Goal: Transaction & Acquisition: Book appointment/travel/reservation

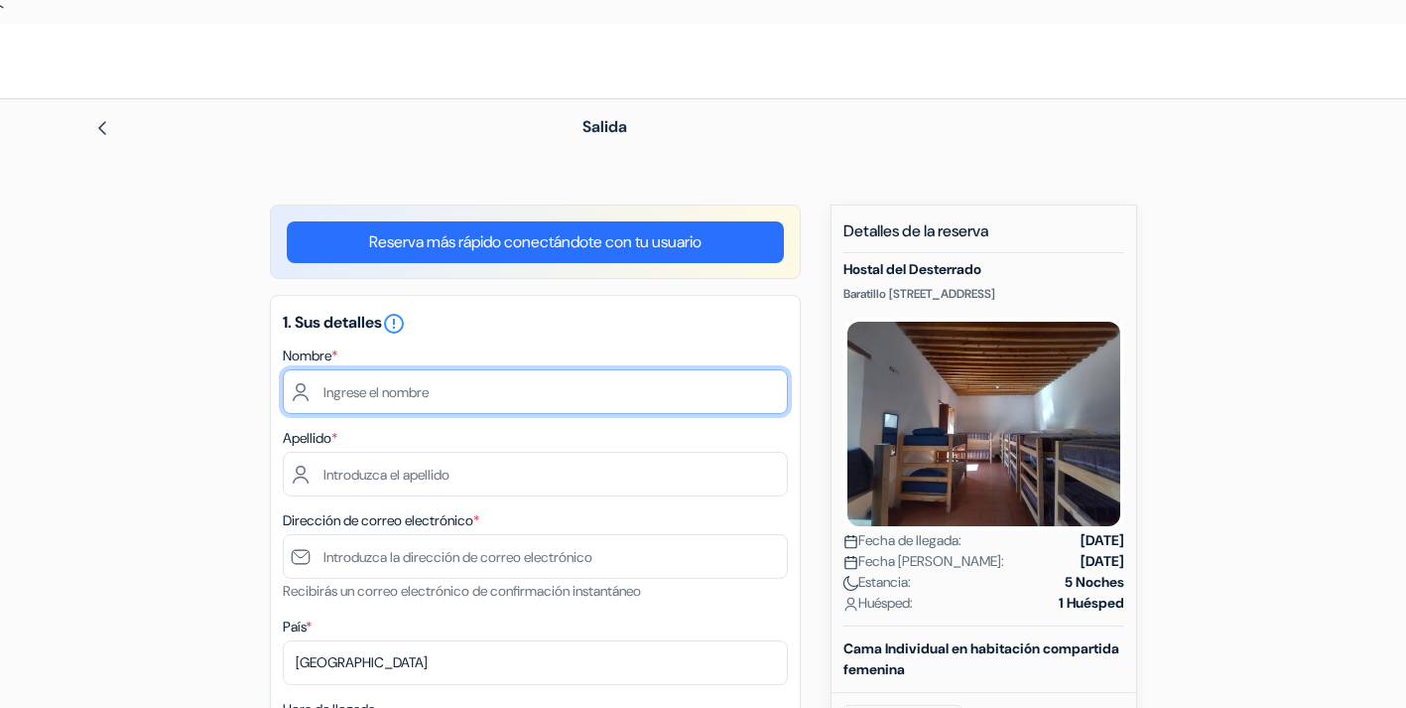
click at [554, 383] on input "text" at bounding box center [535, 391] width 505 height 45
type input "[PERSON_NAME]"
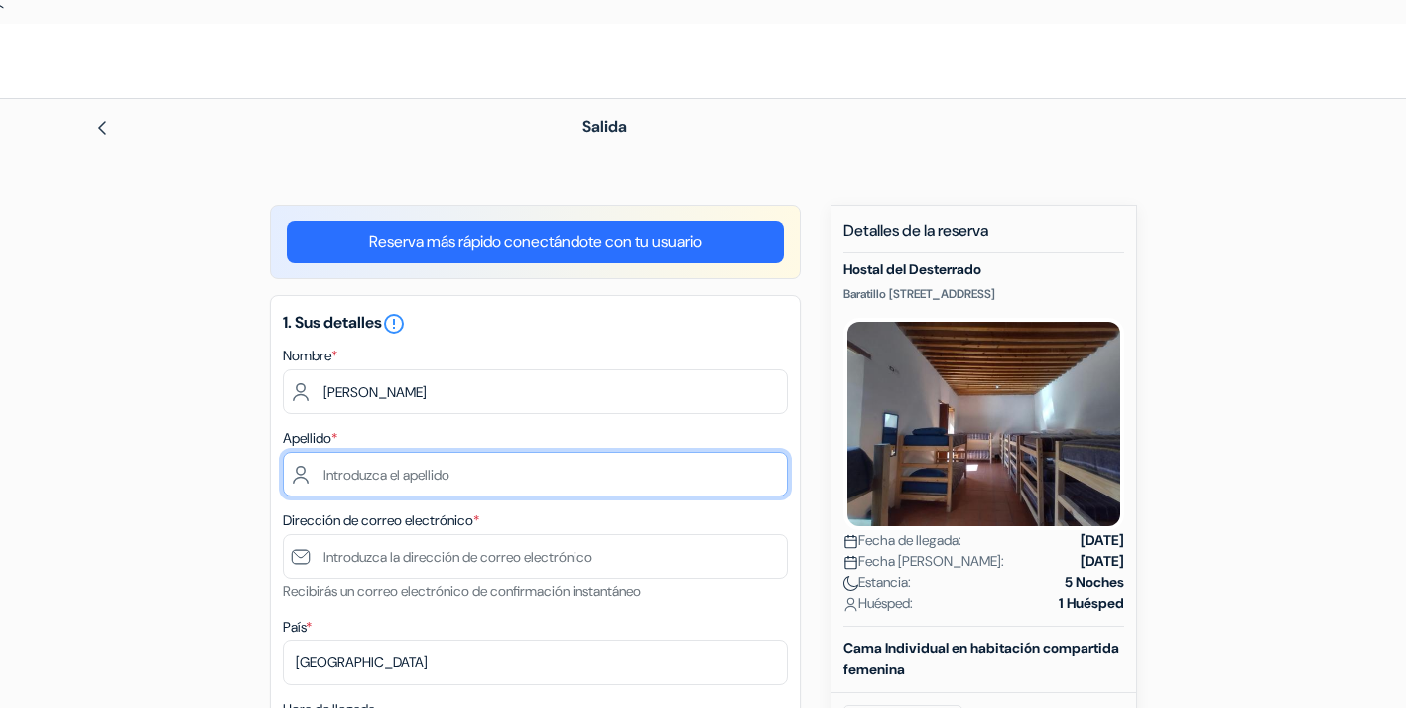
click at [489, 472] on input "text" at bounding box center [535, 473] width 505 height 45
type input "[PERSON_NAME] Le [PERSON_NAME]"
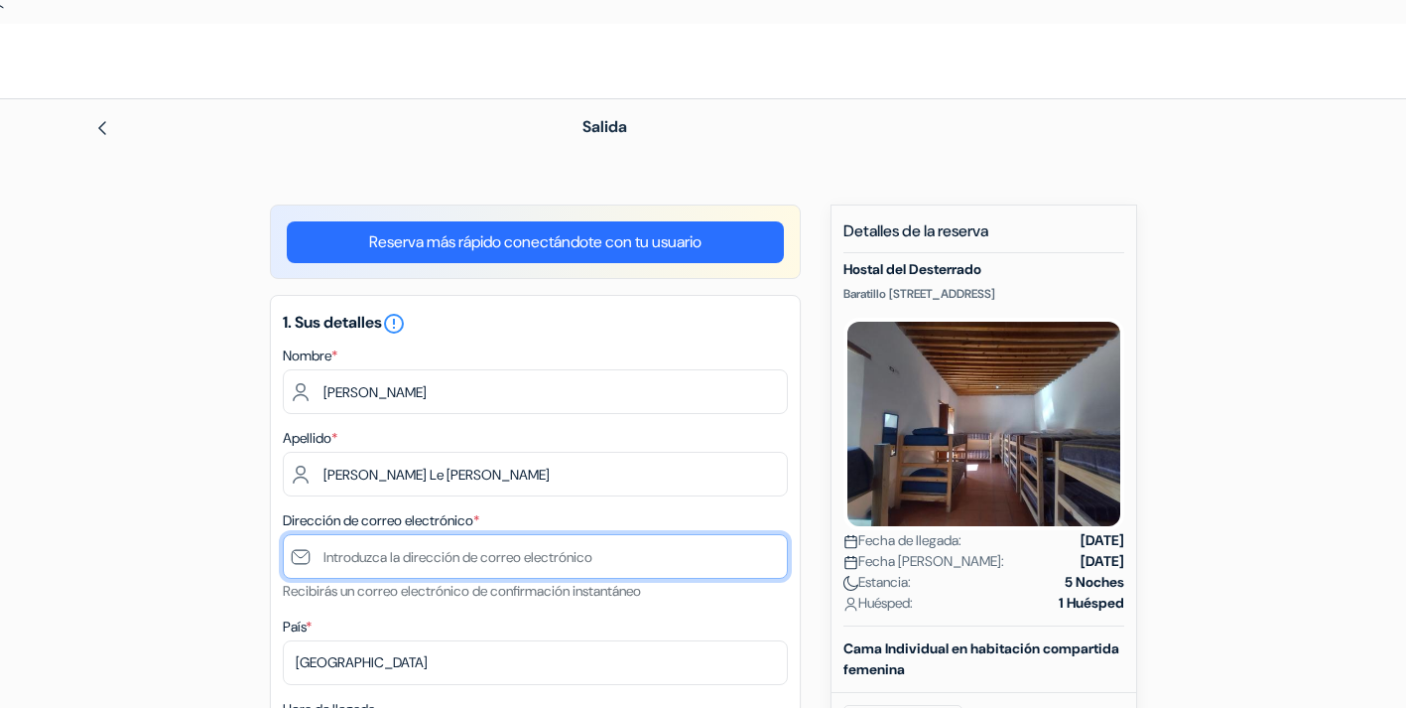
click at [426, 559] on input "text" at bounding box center [535, 556] width 505 height 45
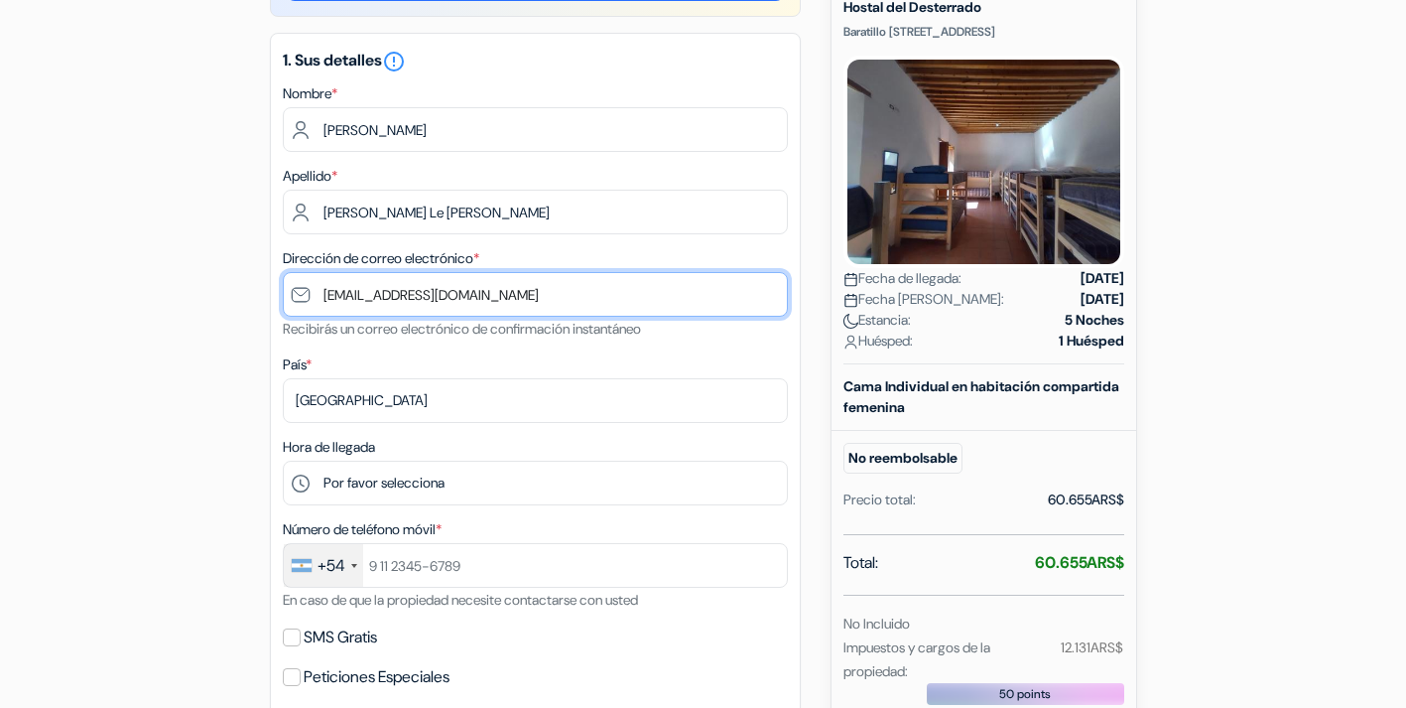
scroll to position [265, 0]
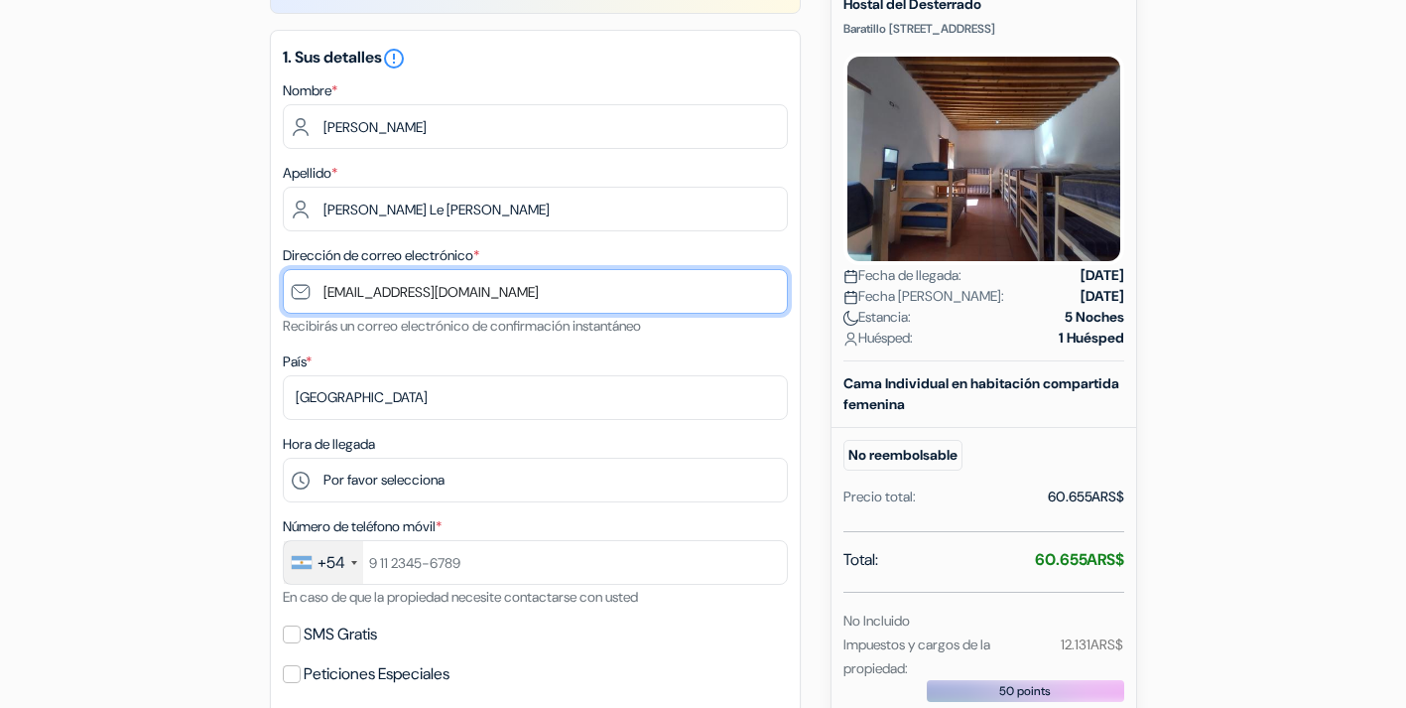
type input "[EMAIL_ADDRESS][DOMAIN_NAME]"
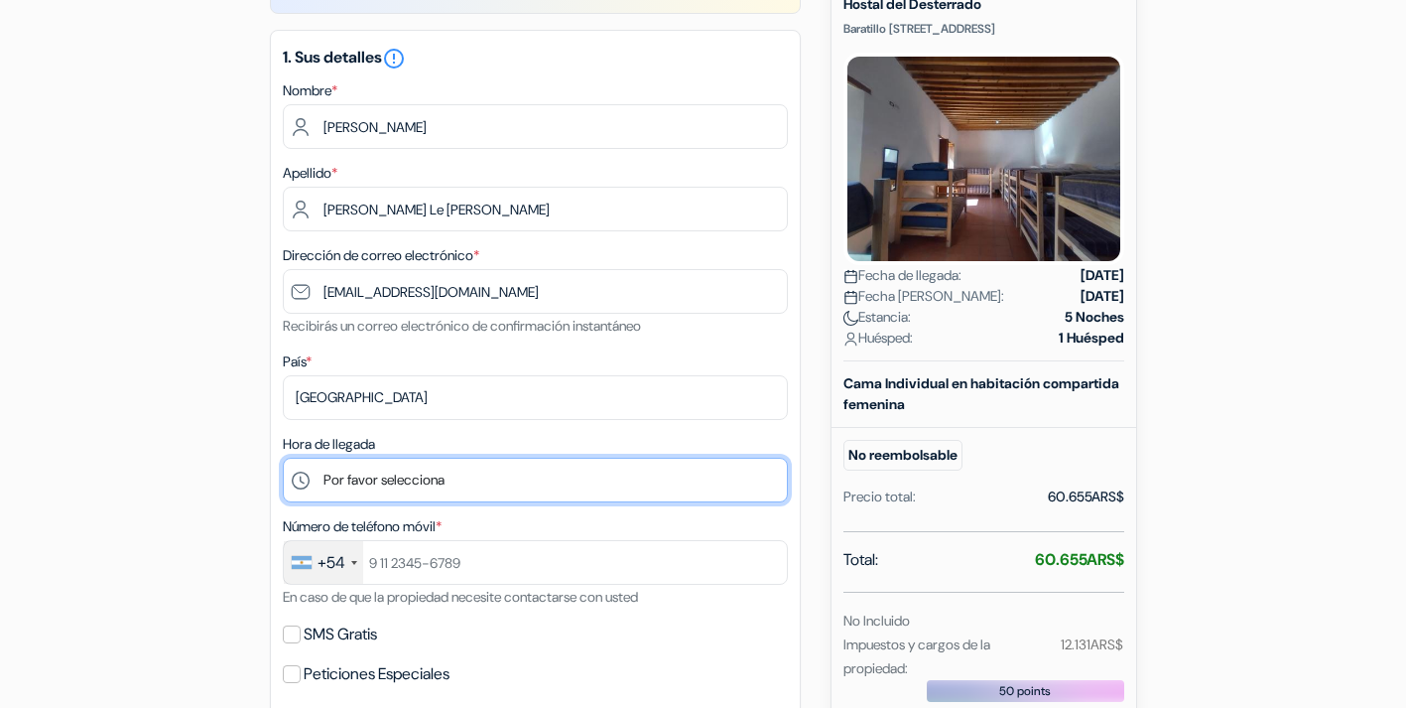
click at [387, 484] on select "Por favor selecciona 15:00 16:00 17:00 18:00 19:00 20:00" at bounding box center [535, 479] width 505 height 45
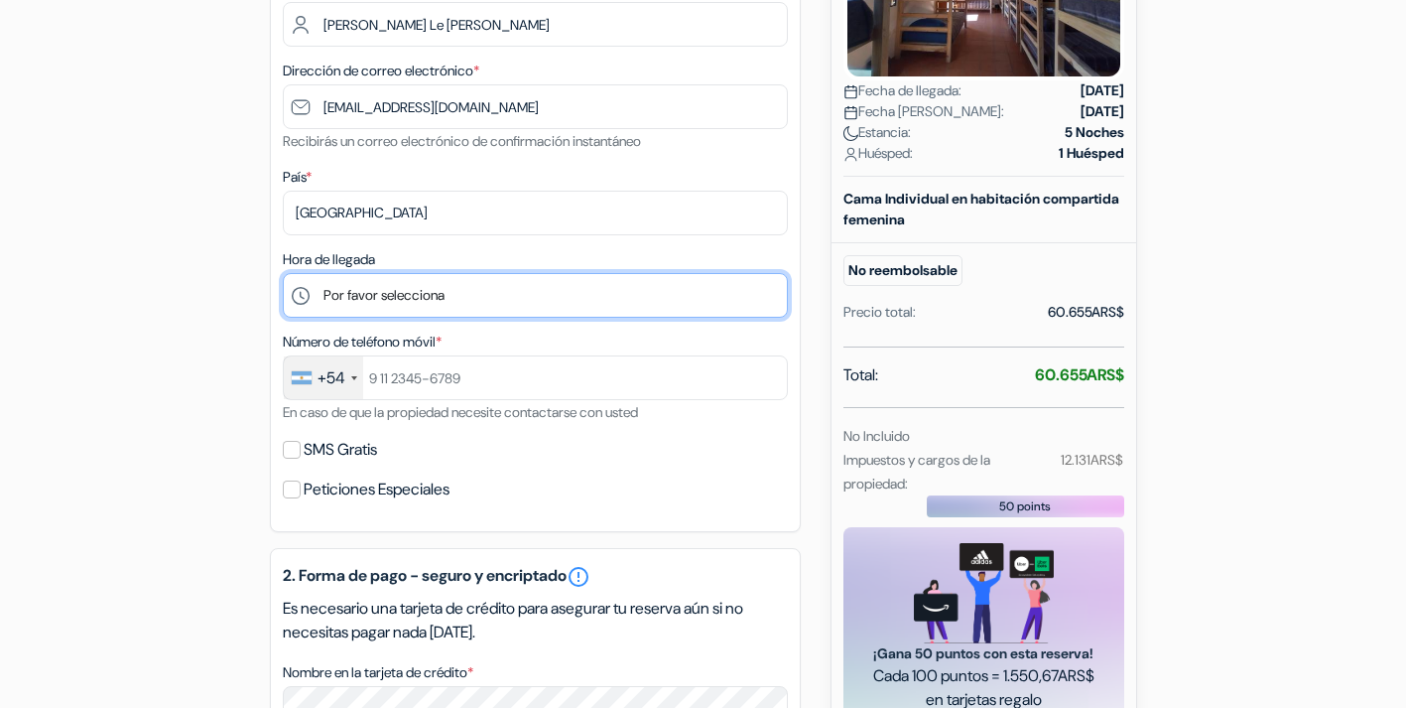
scroll to position [478, 0]
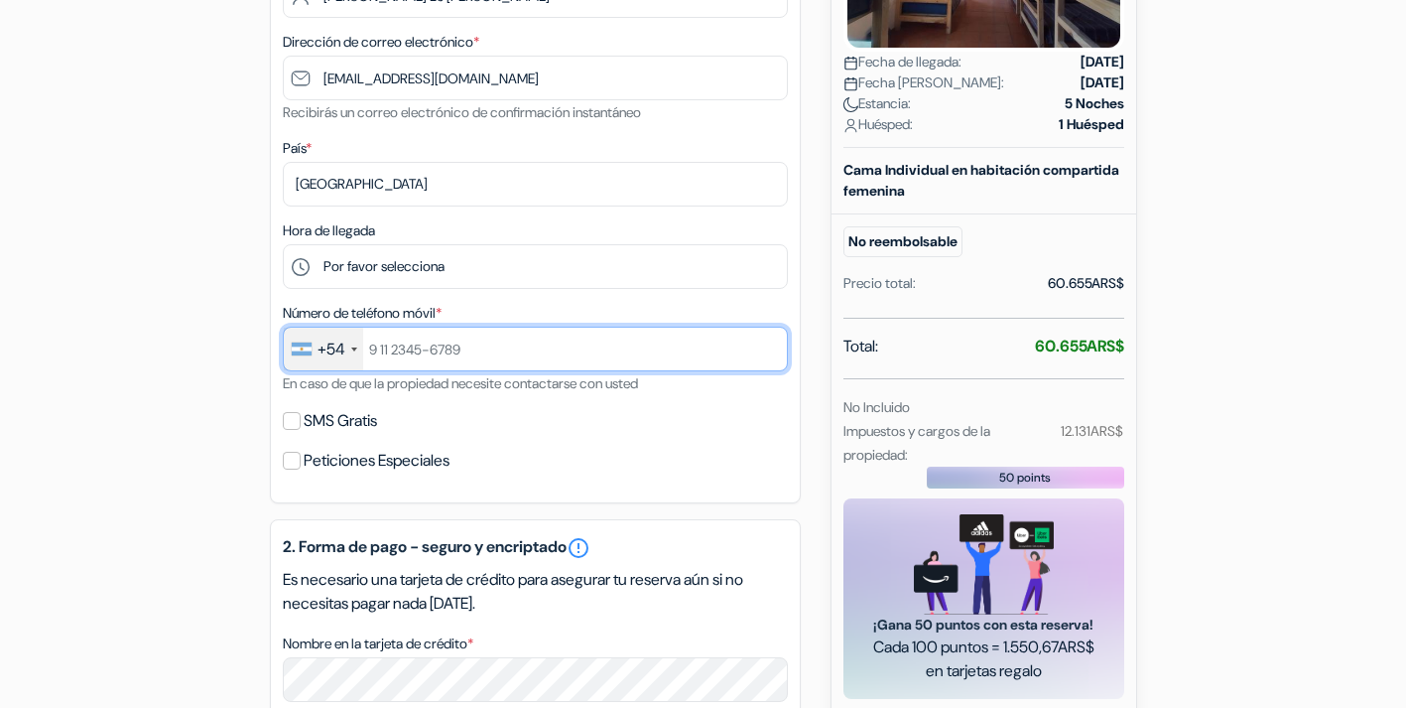
click at [423, 356] on input "text" at bounding box center [535, 348] width 505 height 45
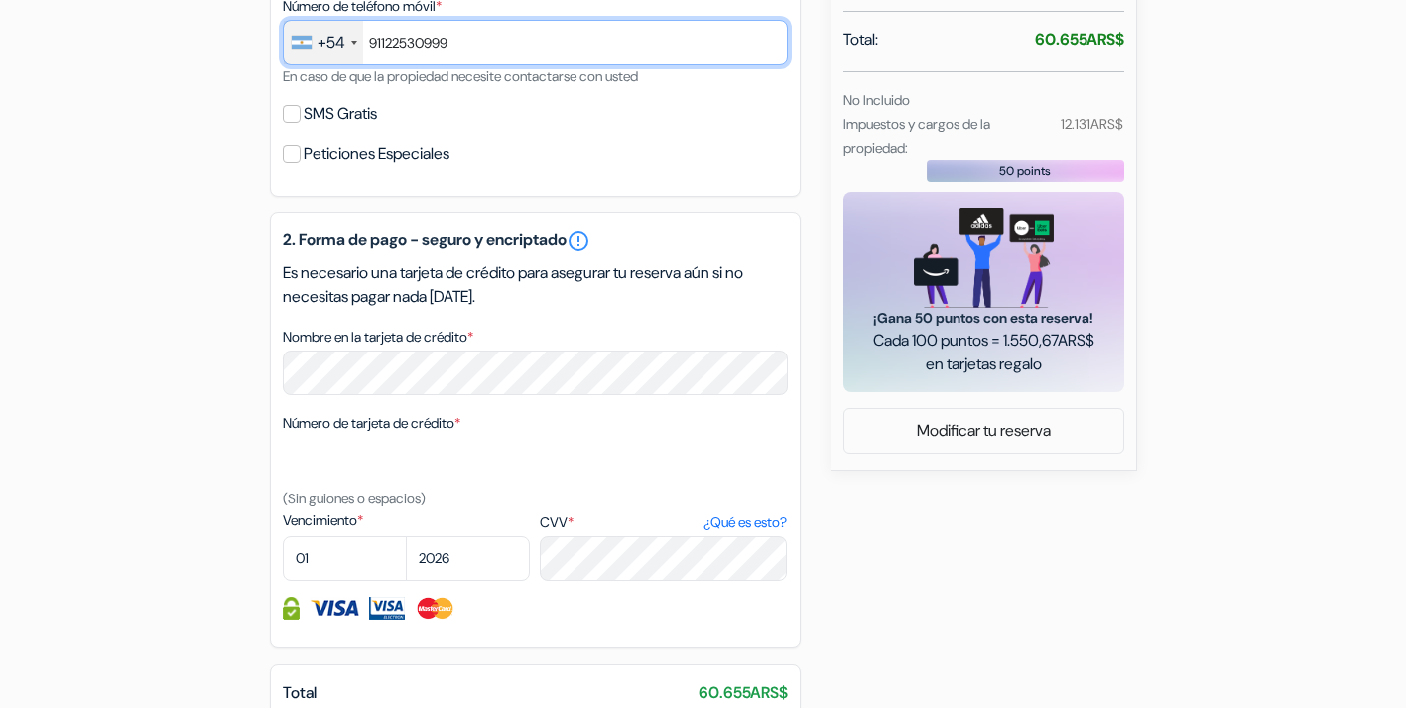
scroll to position [789, 0]
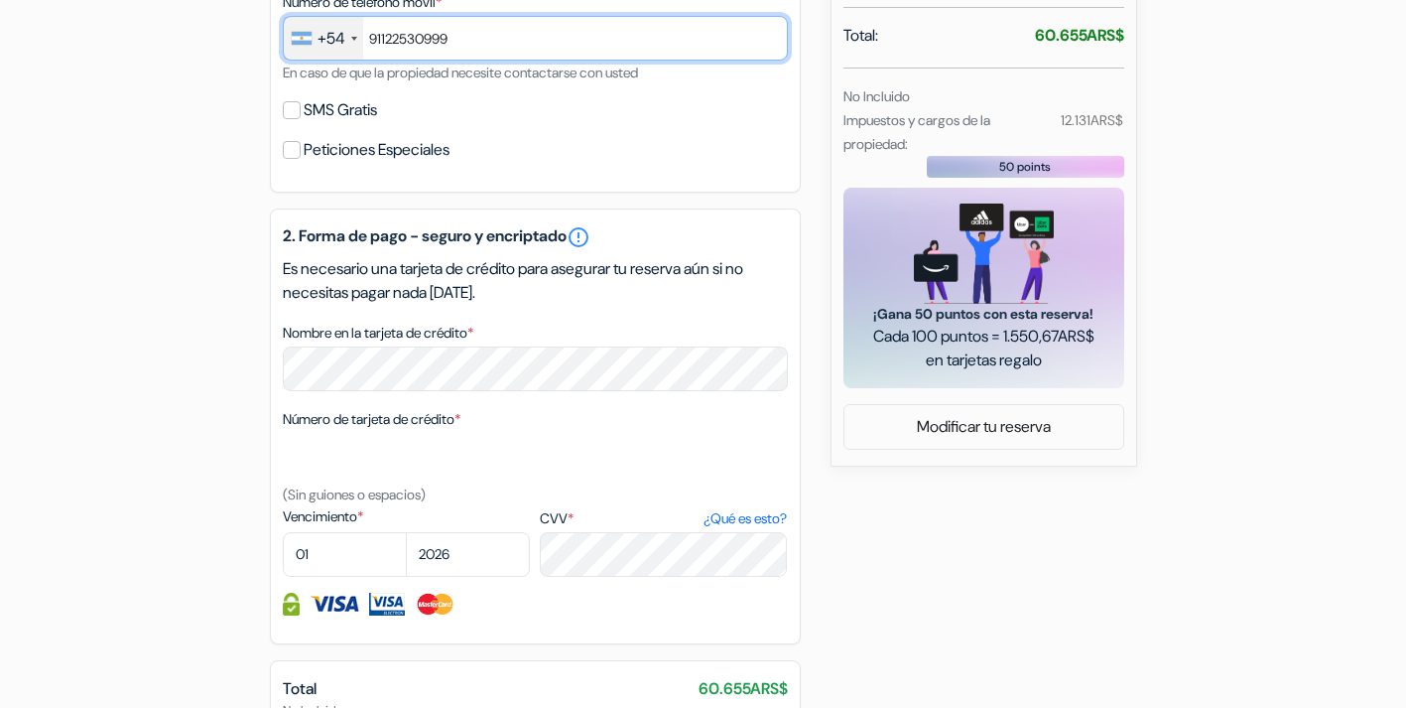
type input "91122530999"
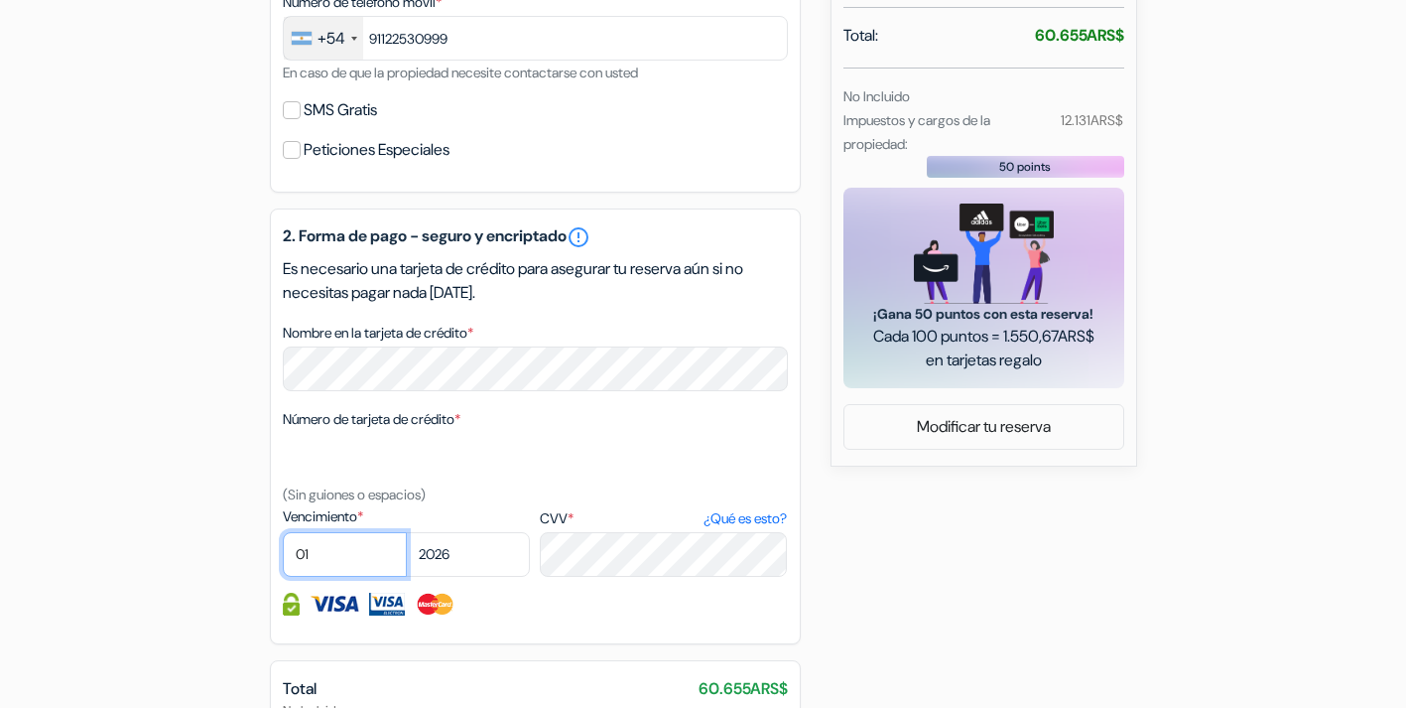
select select "02"
select select "2029"
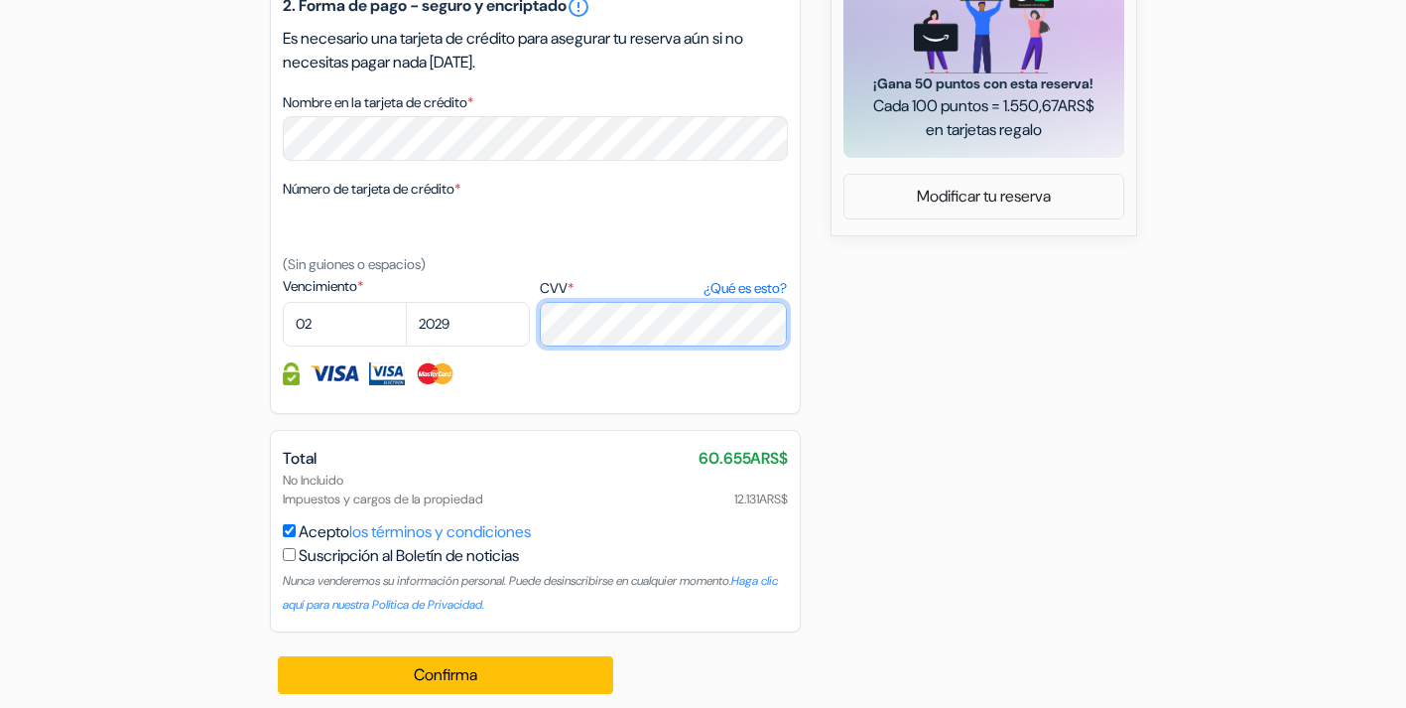
scroll to position [1034, 0]
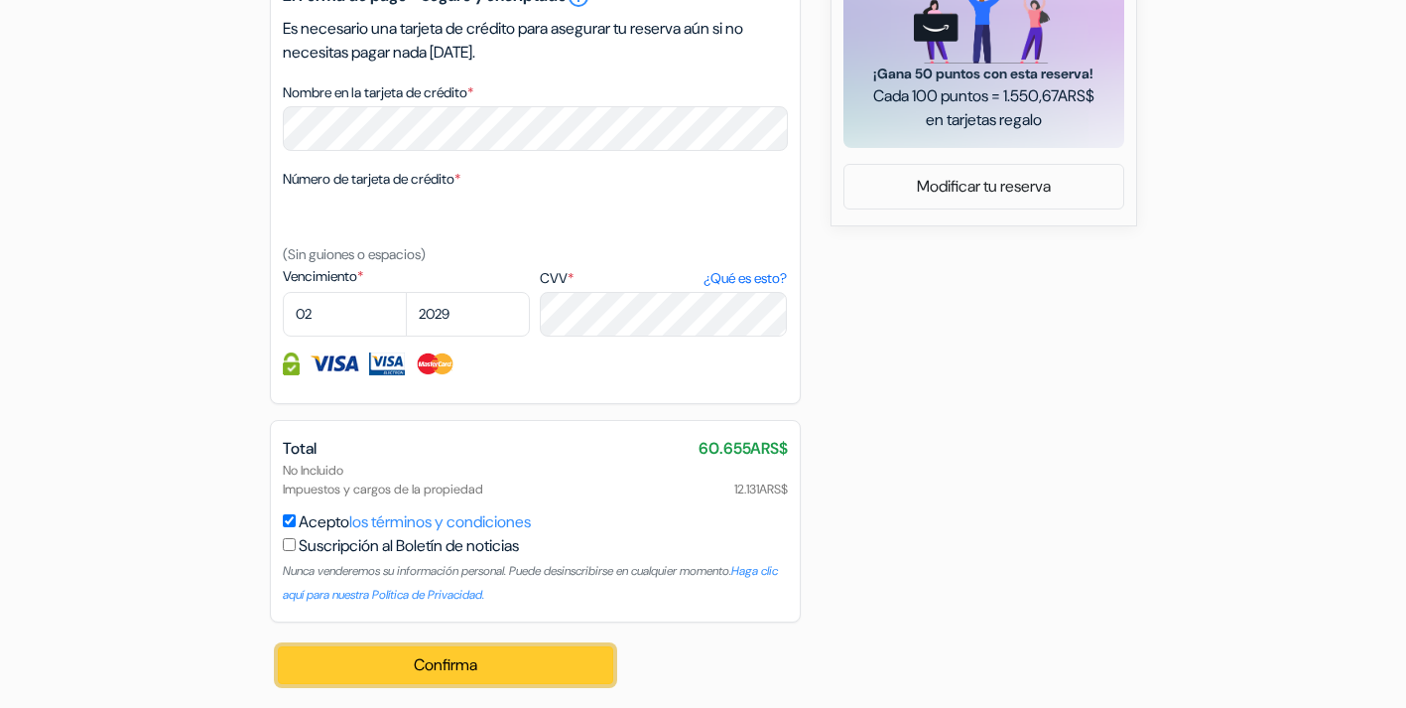
click at [478, 667] on button "Confirma Loading..." at bounding box center [446, 665] width 336 height 38
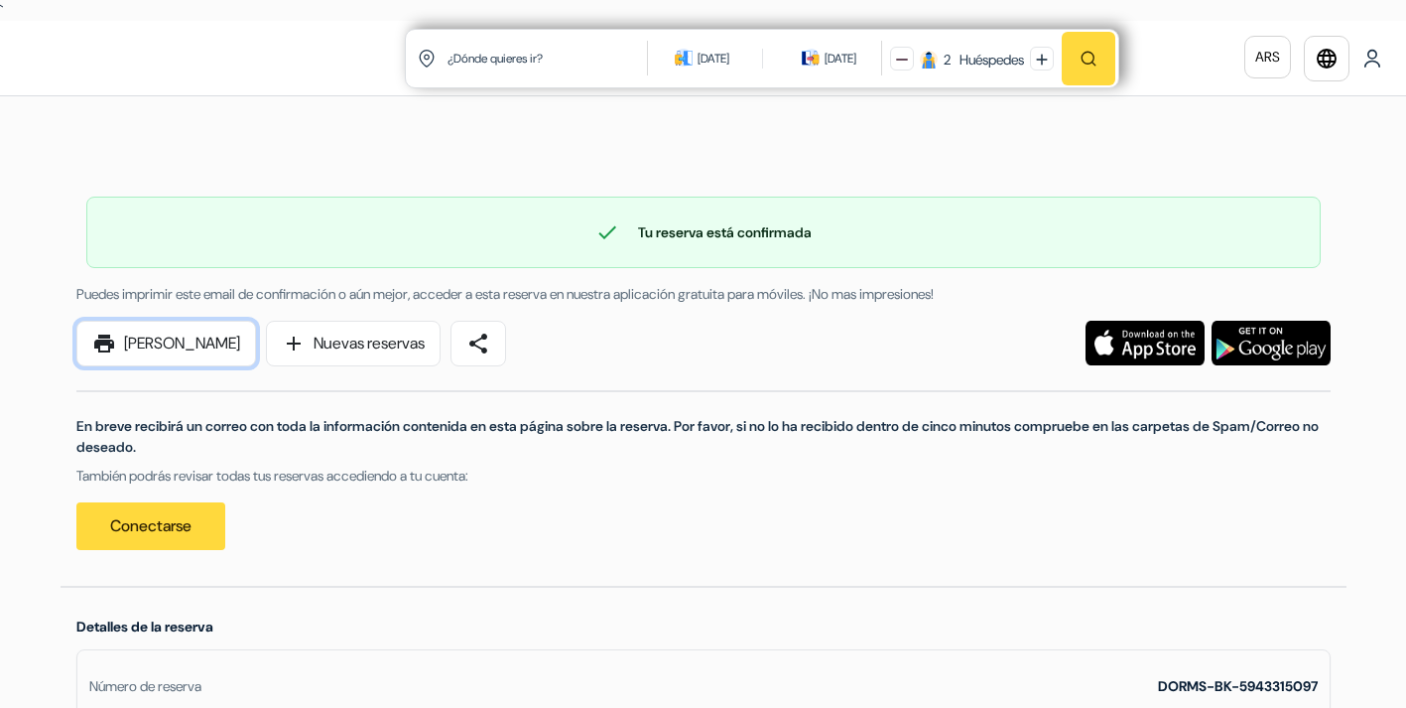
click at [217, 351] on link "print [PERSON_NAME]" at bounding box center [166, 344] width 180 height 46
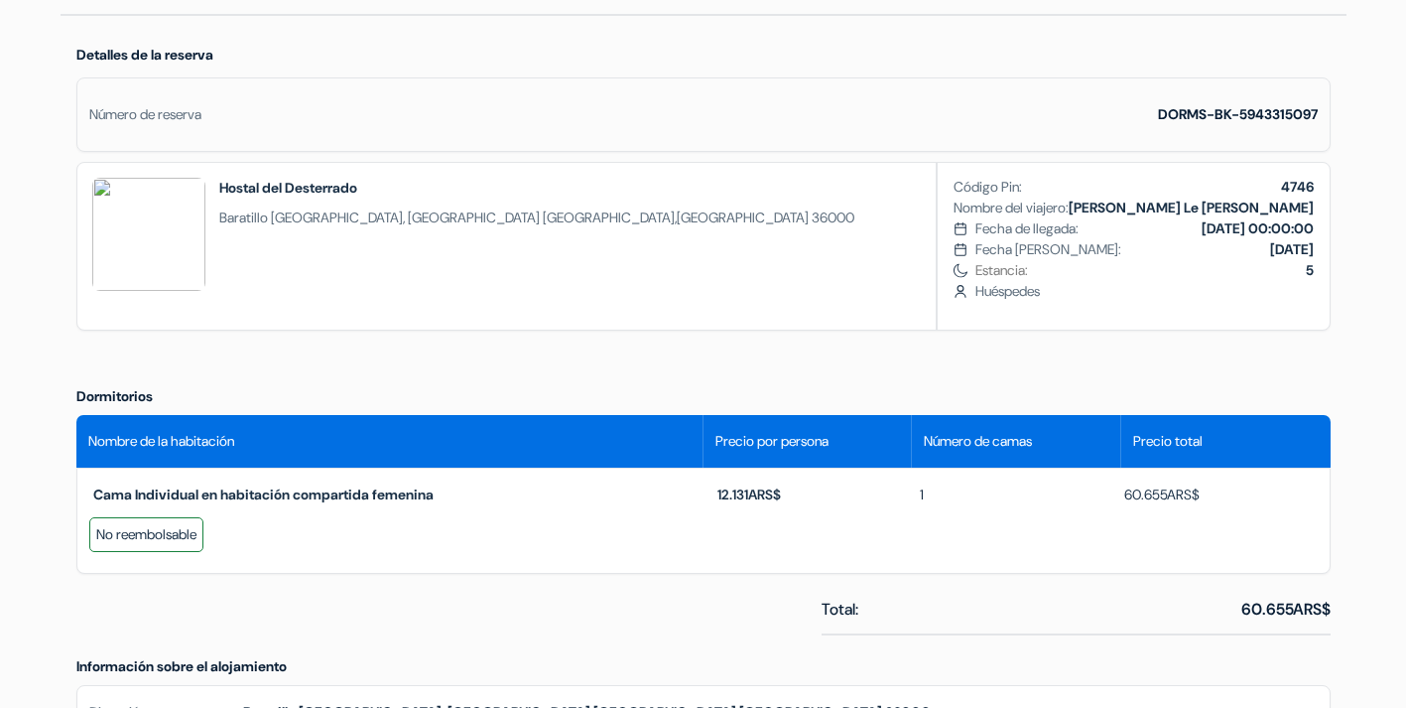
scroll to position [571, 0]
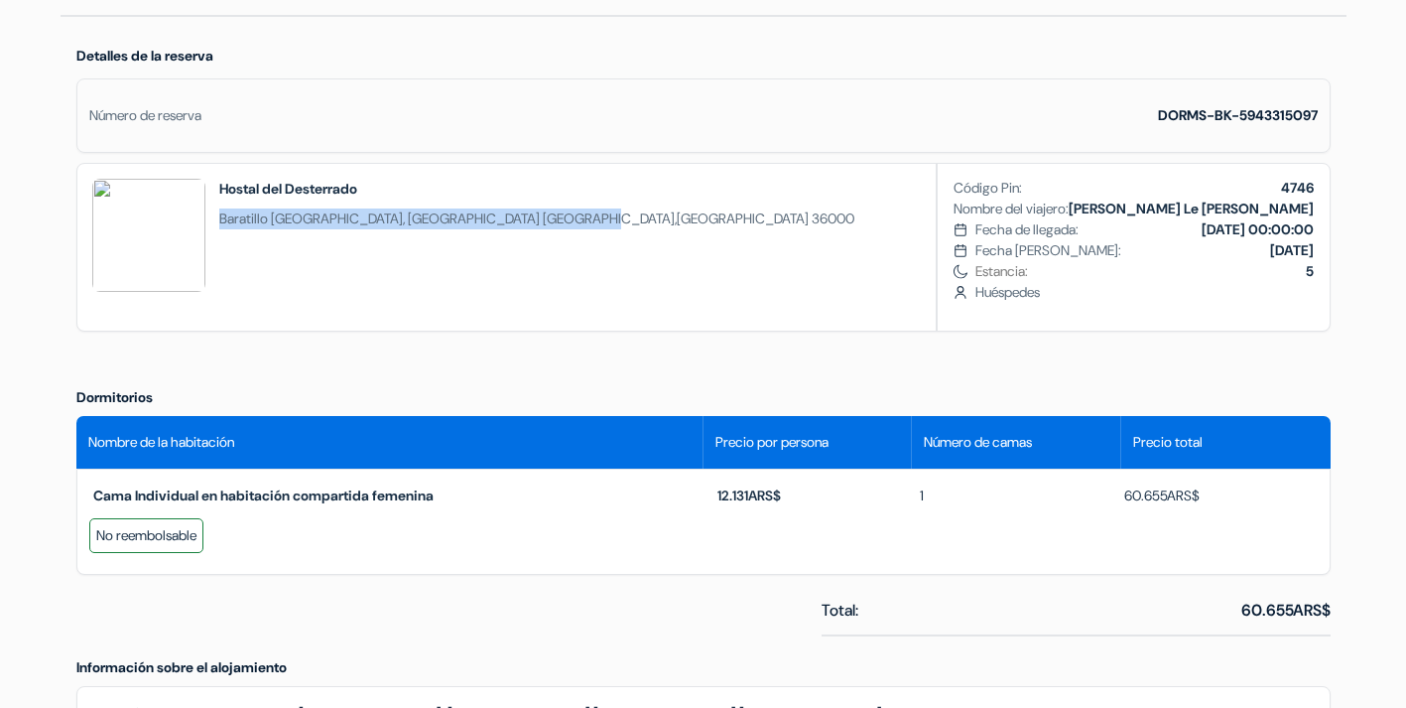
drag, startPoint x: 218, startPoint y: 220, endPoint x: 667, endPoint y: 219, distance: 448.5
click at [667, 219] on span "Baratillo Plaza del baratillo # 11, callejón de la cabecita # 9 Guanajuato , Me…" at bounding box center [536, 218] width 635 height 21
copy span "Baratillo Plaza del baratillo # 11, callejón de la cabecita # 9 Guanajuato"
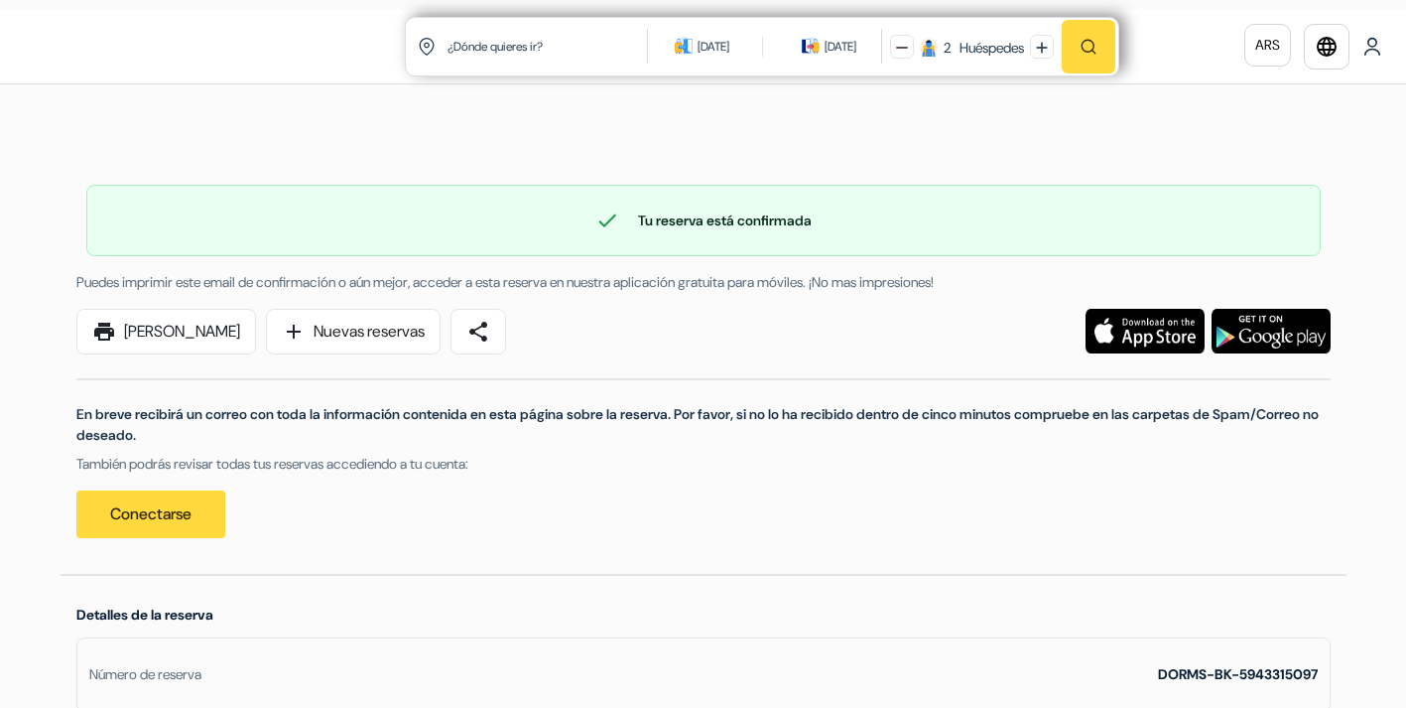
scroll to position [0, 0]
